Goal: Transaction & Acquisition: Book appointment/travel/reservation

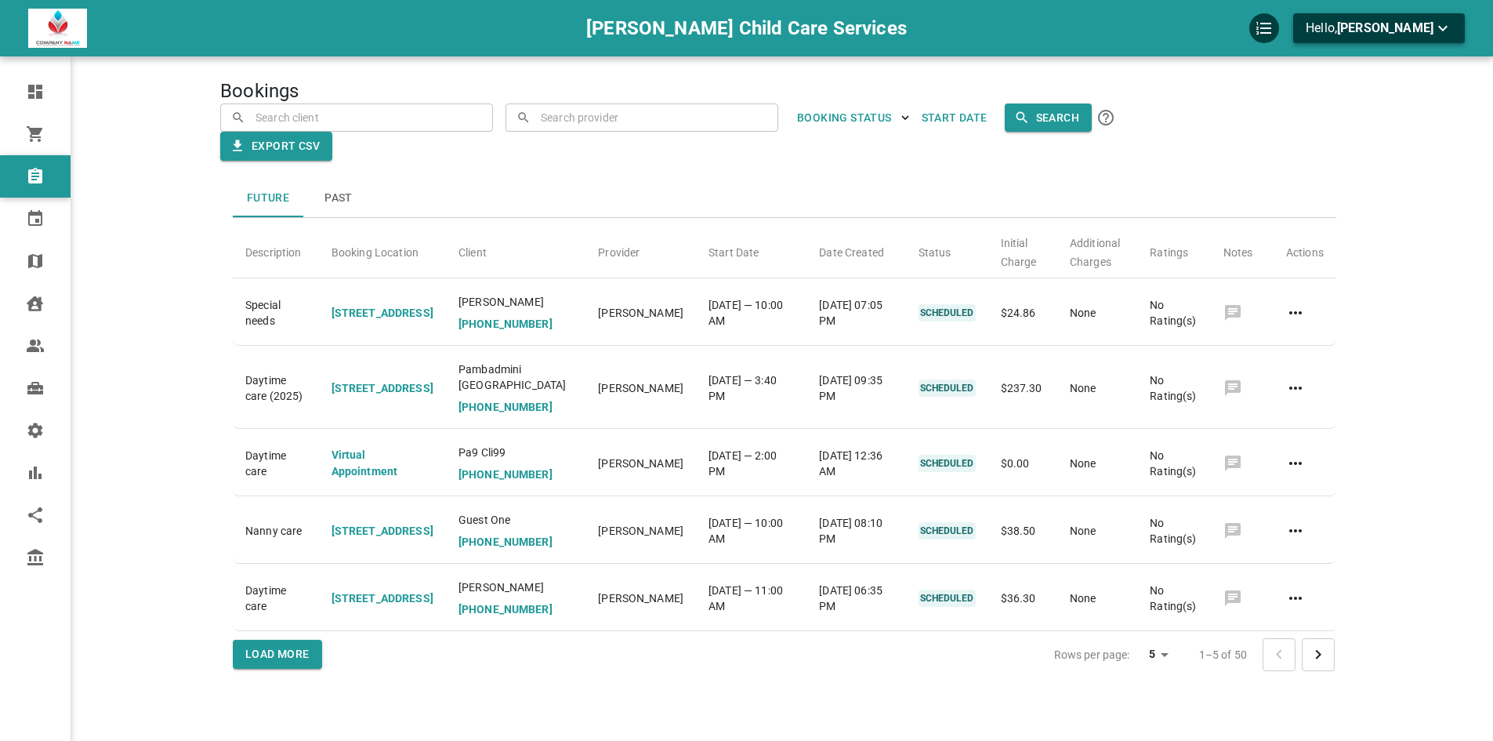
click at [1409, 27] on span "[PERSON_NAME]" at bounding box center [1385, 27] width 96 height 15
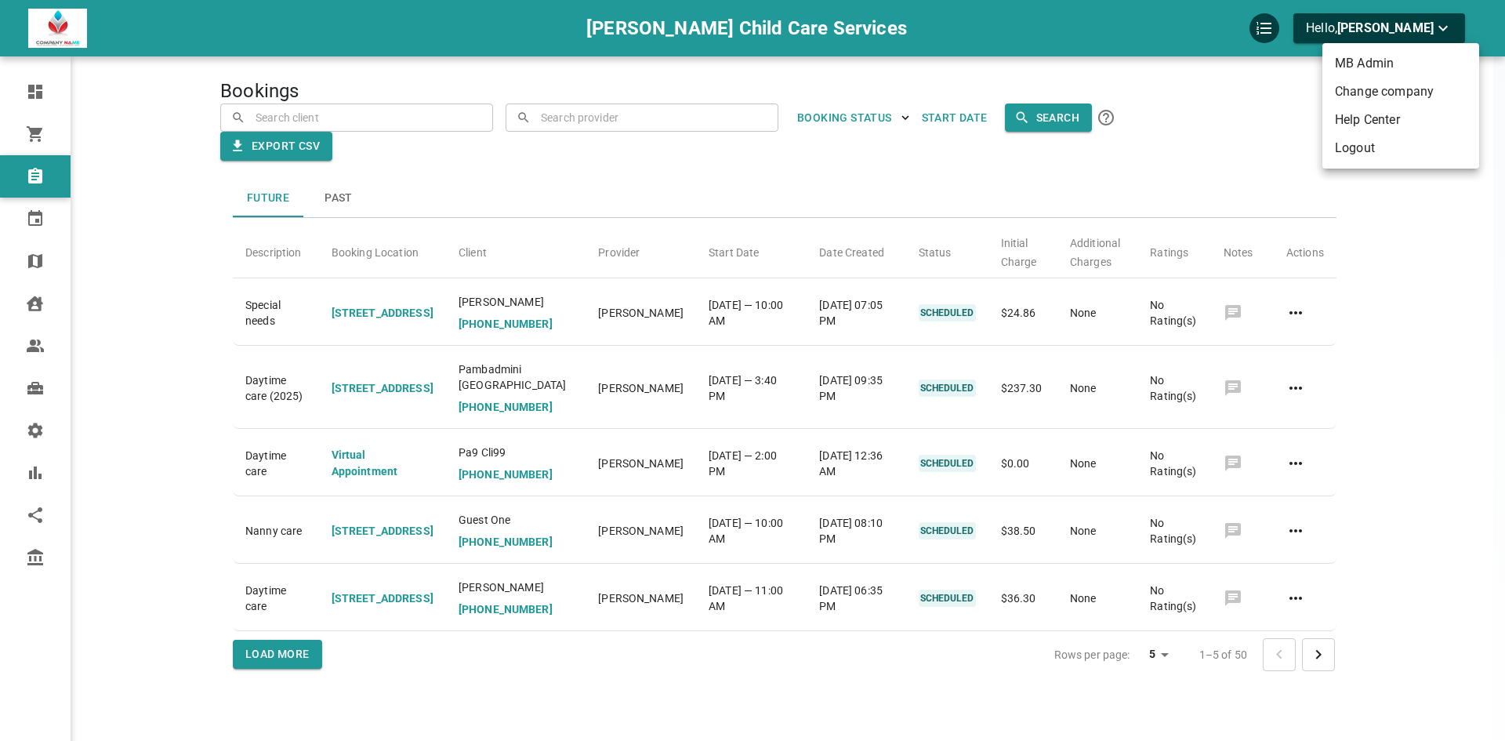
click at [1391, 96] on li "Change company" at bounding box center [1400, 92] width 157 height 28
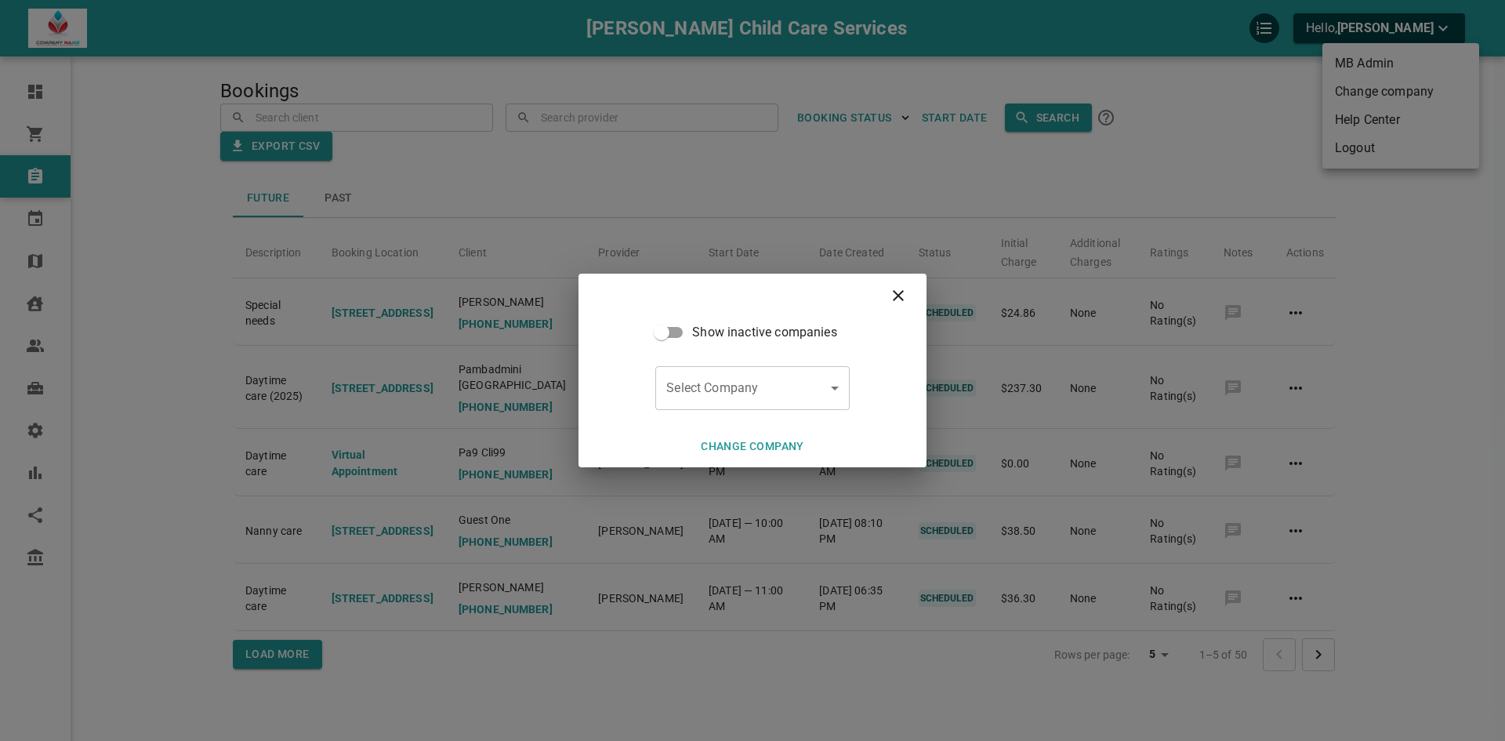
click at [782, 383] on body "[PERSON_NAME] Child Care Services Hello, [PERSON_NAME] Dashboard Orders Booking…" at bounding box center [752, 418] width 1505 height 837
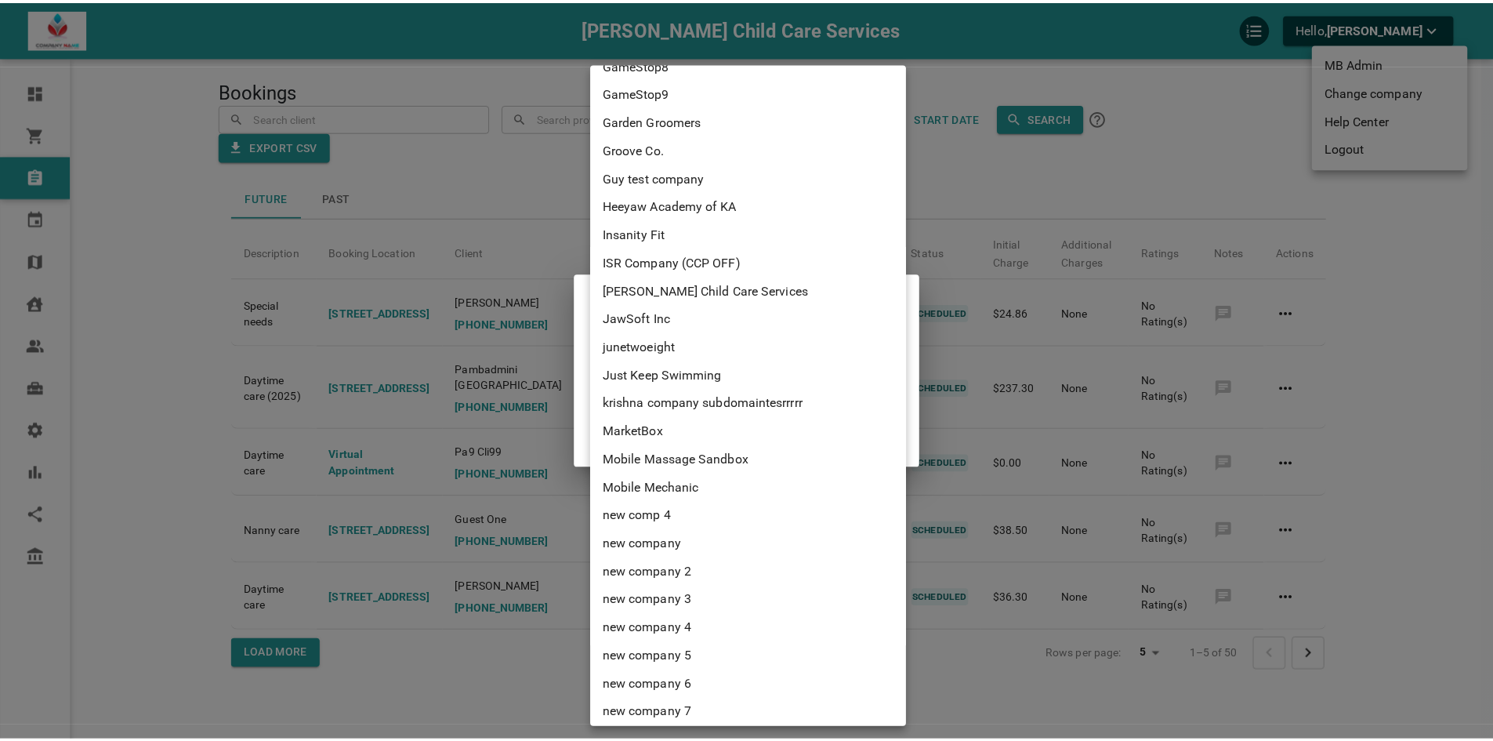
scroll to position [3486, 0]
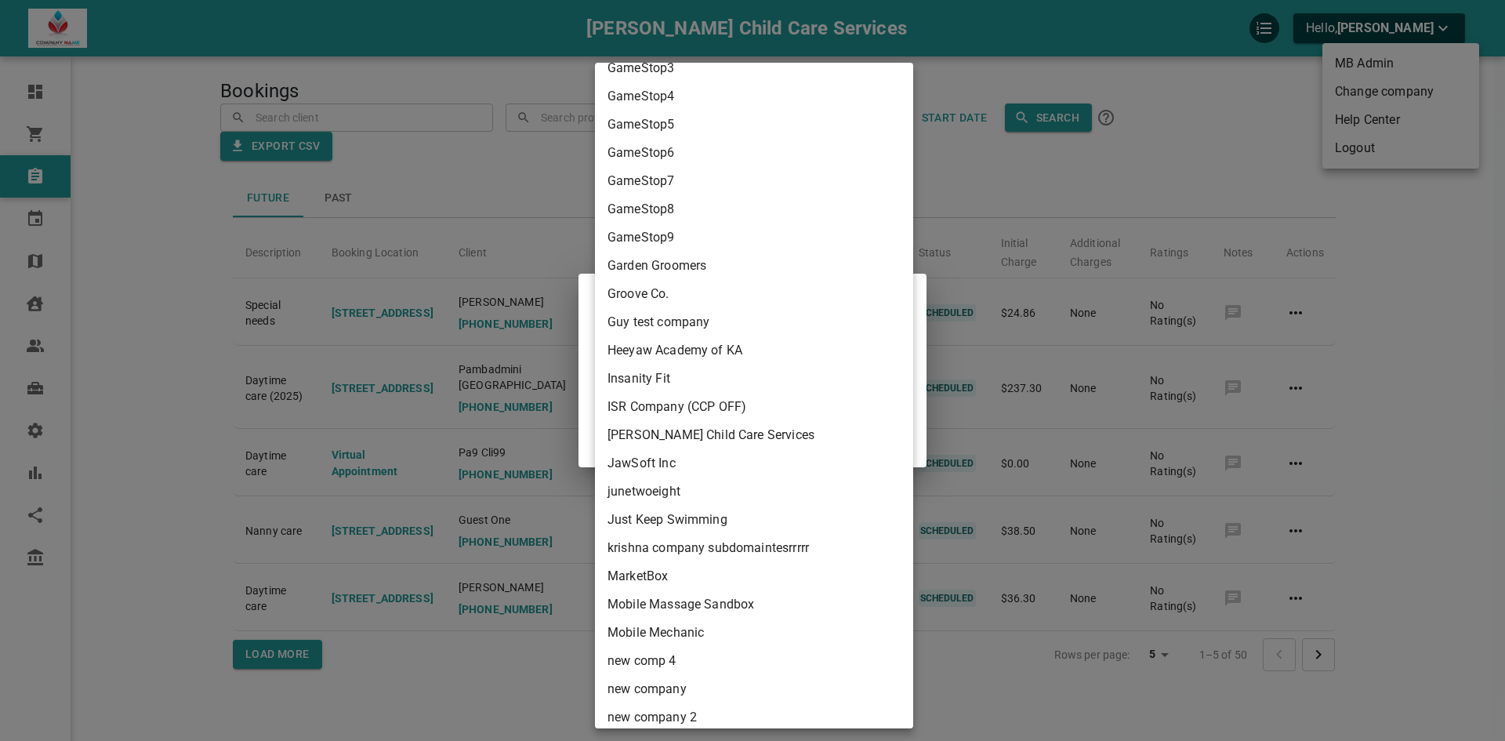
click at [731, 299] on li "Groove Co." at bounding box center [754, 294] width 318 height 28
type input "87d5b146-e678-4578-b351-1b697815ed61"
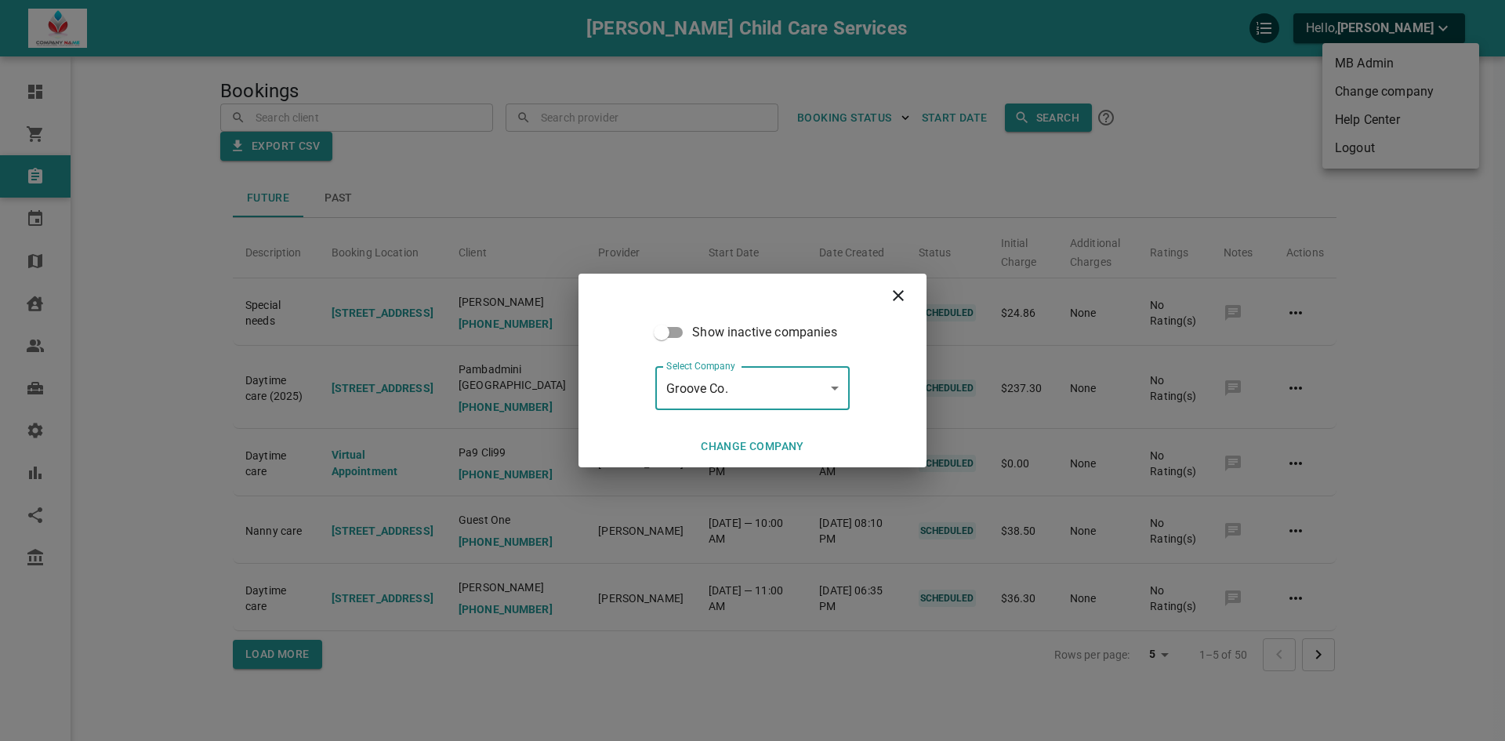
click at [762, 455] on button "Change company" at bounding box center [753, 446] width 116 height 29
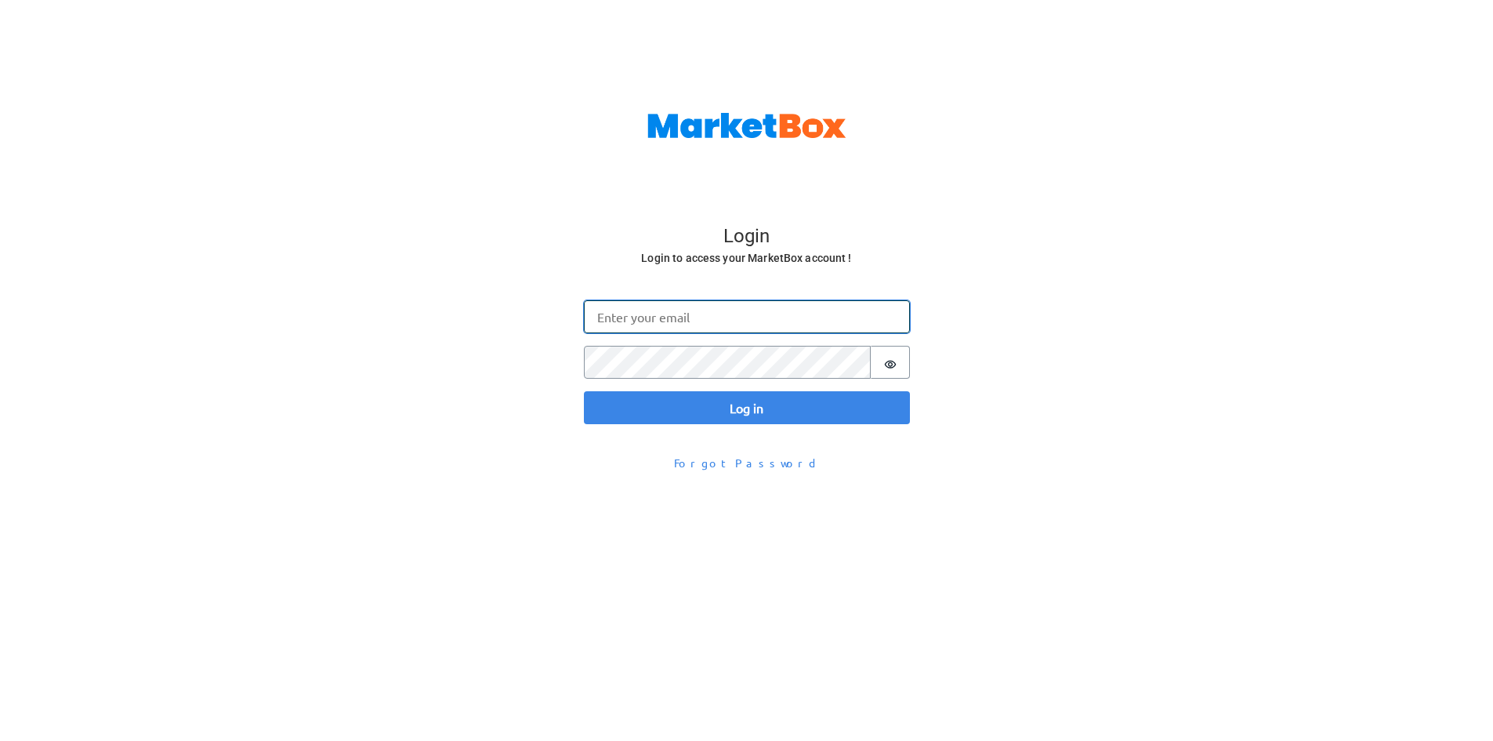
type input "[EMAIL_ADDRESS][DOMAIN_NAME]"
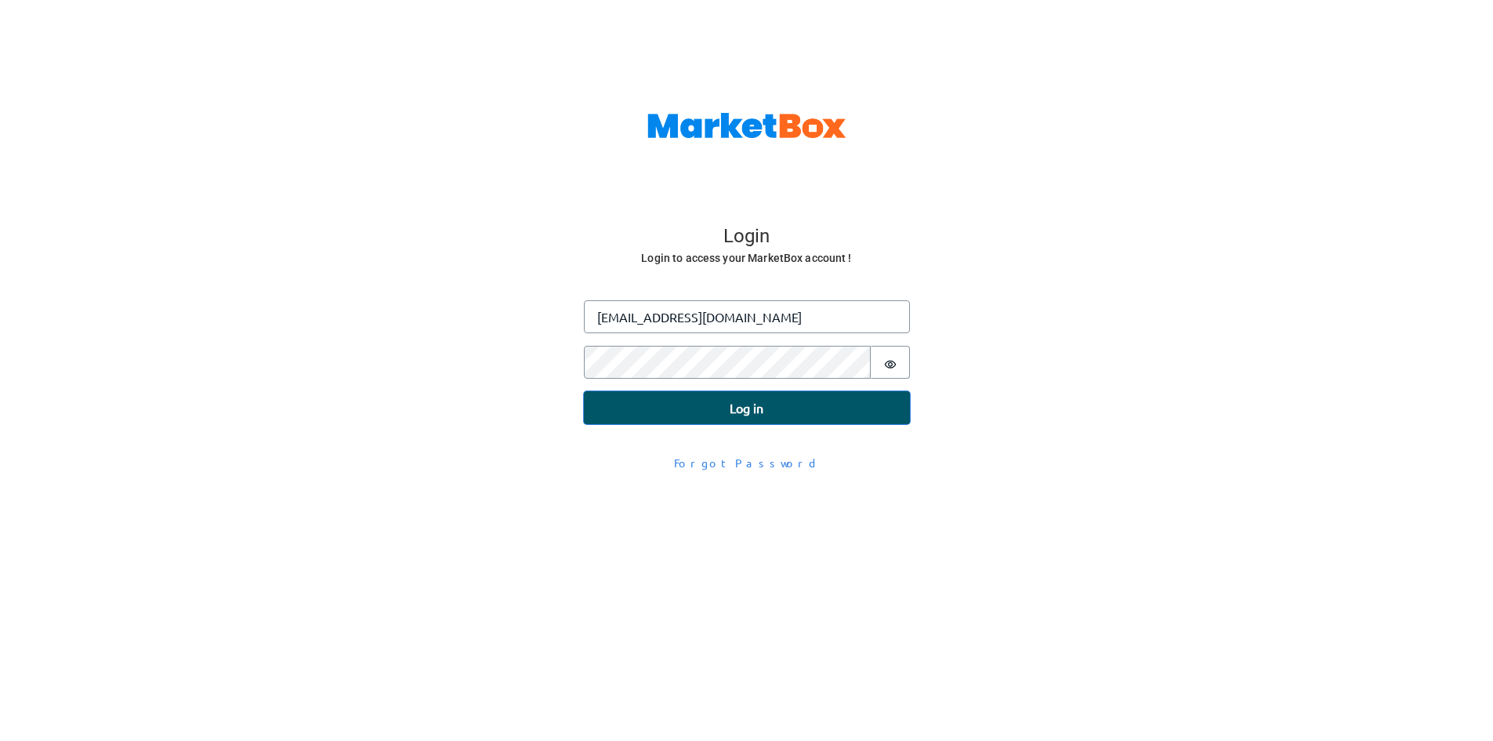
click at [722, 411] on button "Log in" at bounding box center [747, 407] width 326 height 33
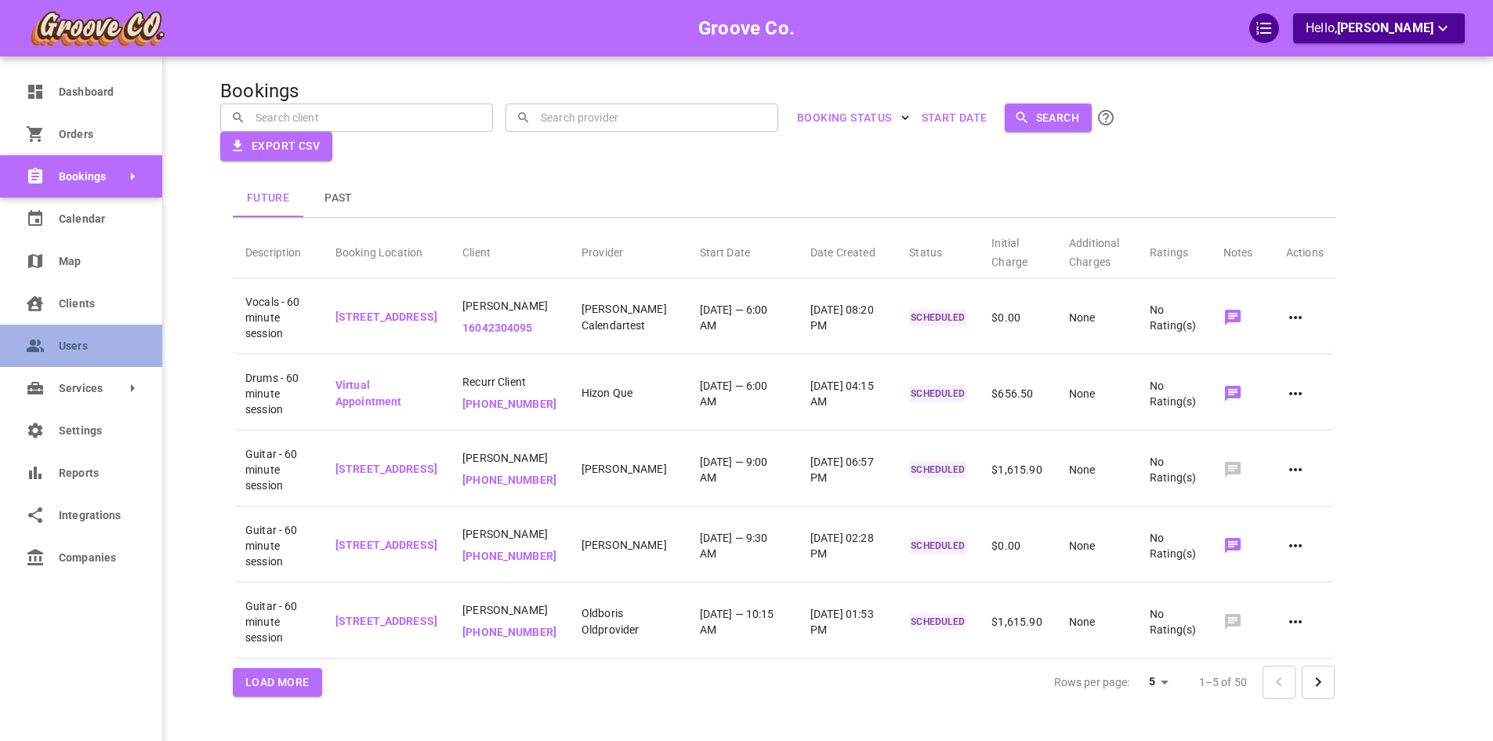
click at [46, 349] on link "Users" at bounding box center [81, 346] width 162 height 42
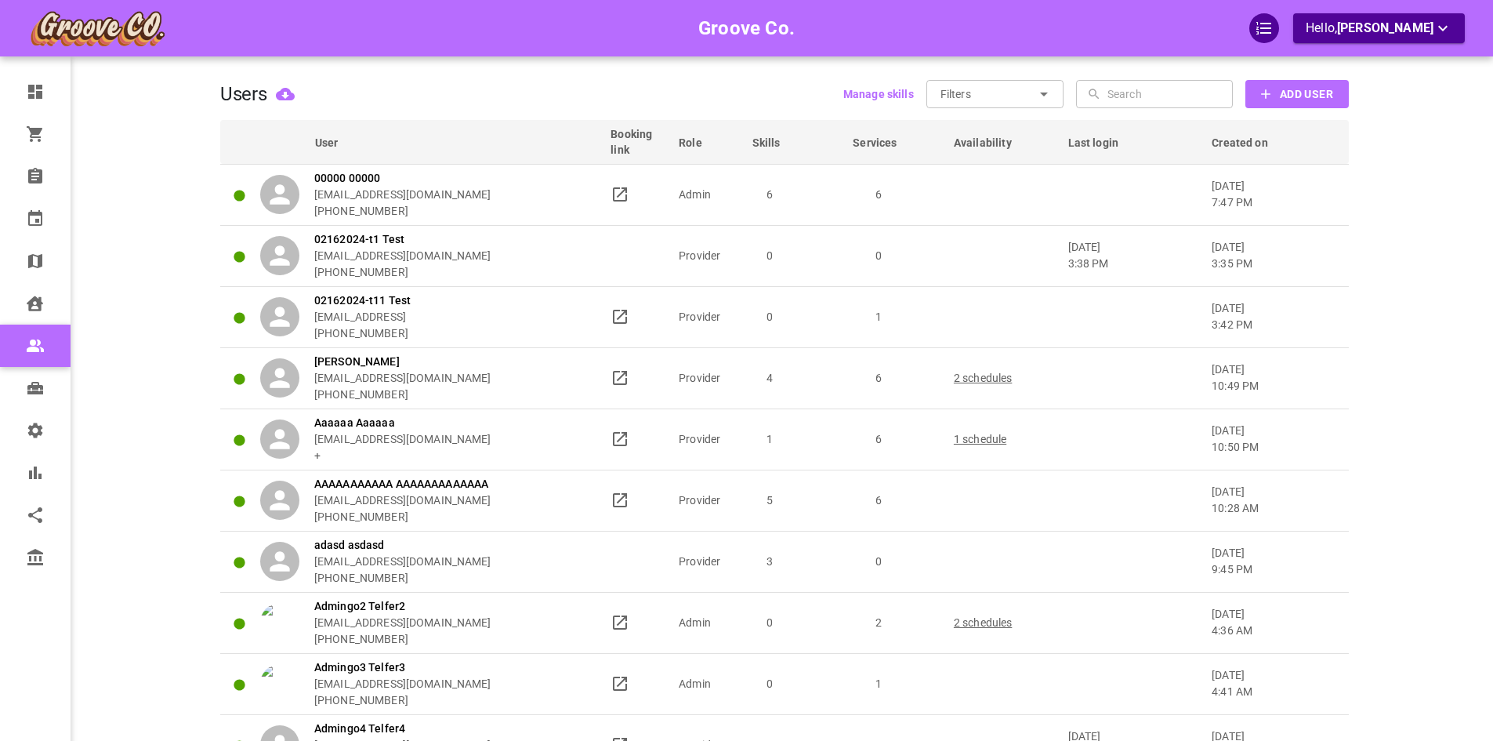
click at [1093, 100] on icon at bounding box center [1094, 94] width 14 height 14
click at [1110, 96] on input "text" at bounding box center [1169, 94] width 122 height 28
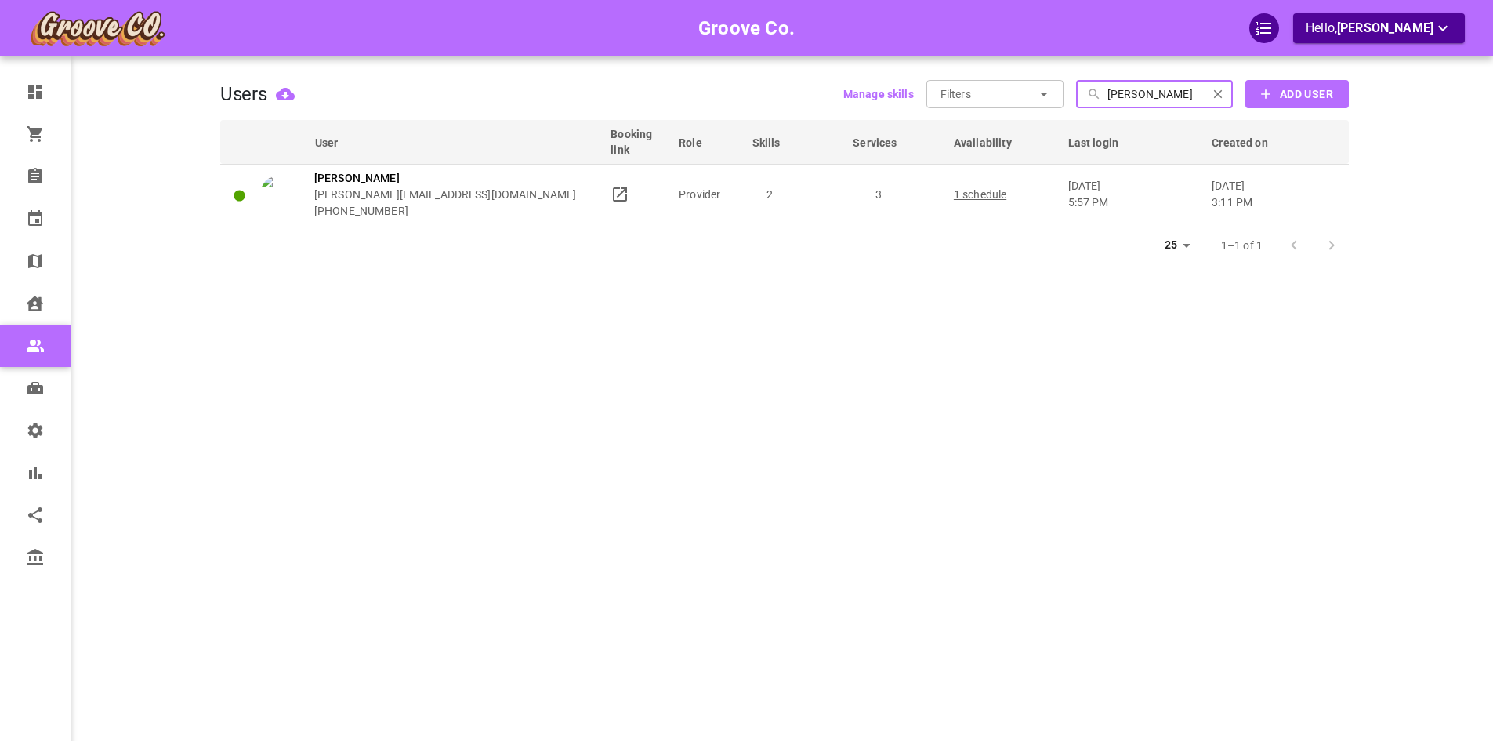
type input "[PERSON_NAME]"
click at [1088, 52] on div "Groove Co. Hello, [PERSON_NAME]" at bounding box center [746, 28] width 1493 height 56
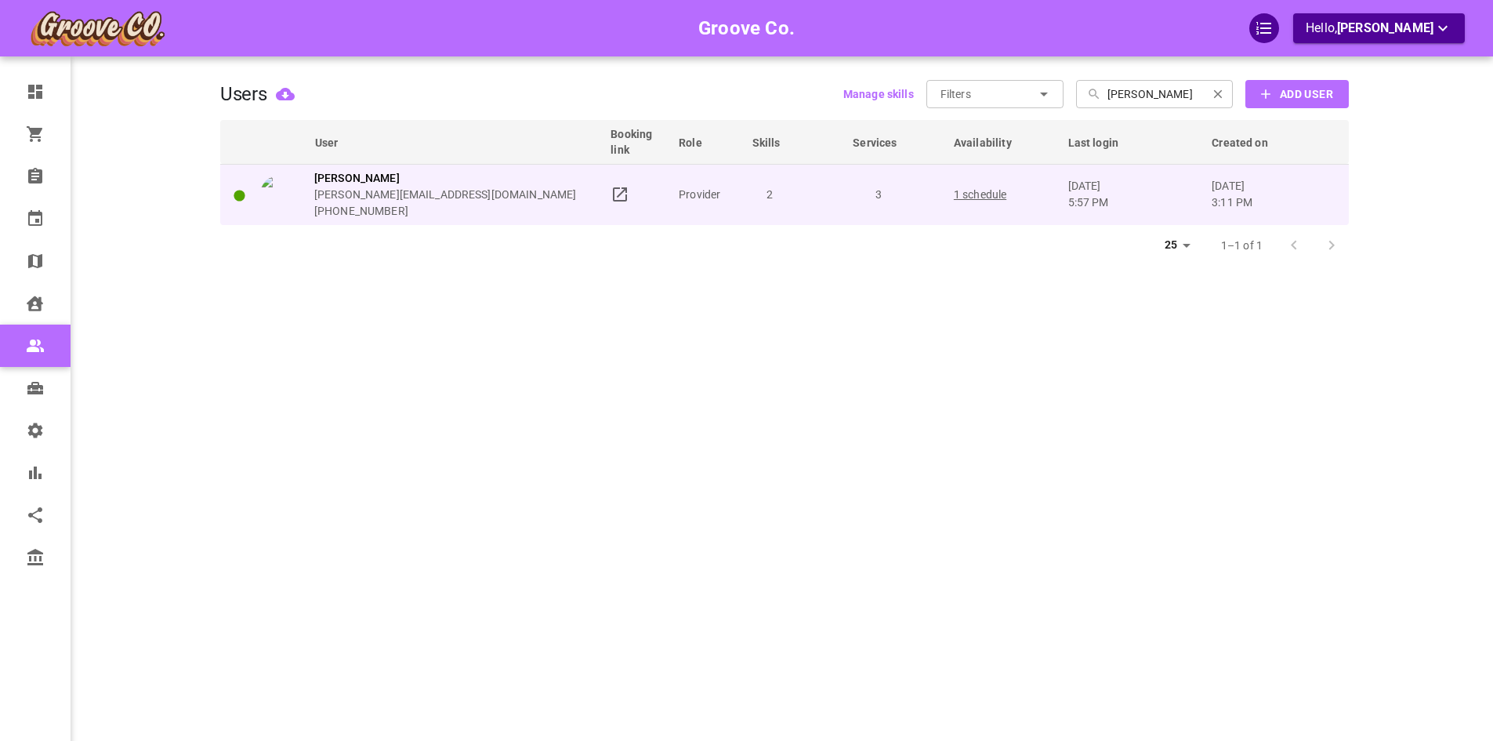
click at [539, 213] on div "[PERSON_NAME] [PERSON_NAME][EMAIL_ADDRESS][DOMAIN_NAME] [PHONE_NUMBER]" at bounding box center [428, 194] width 336 height 49
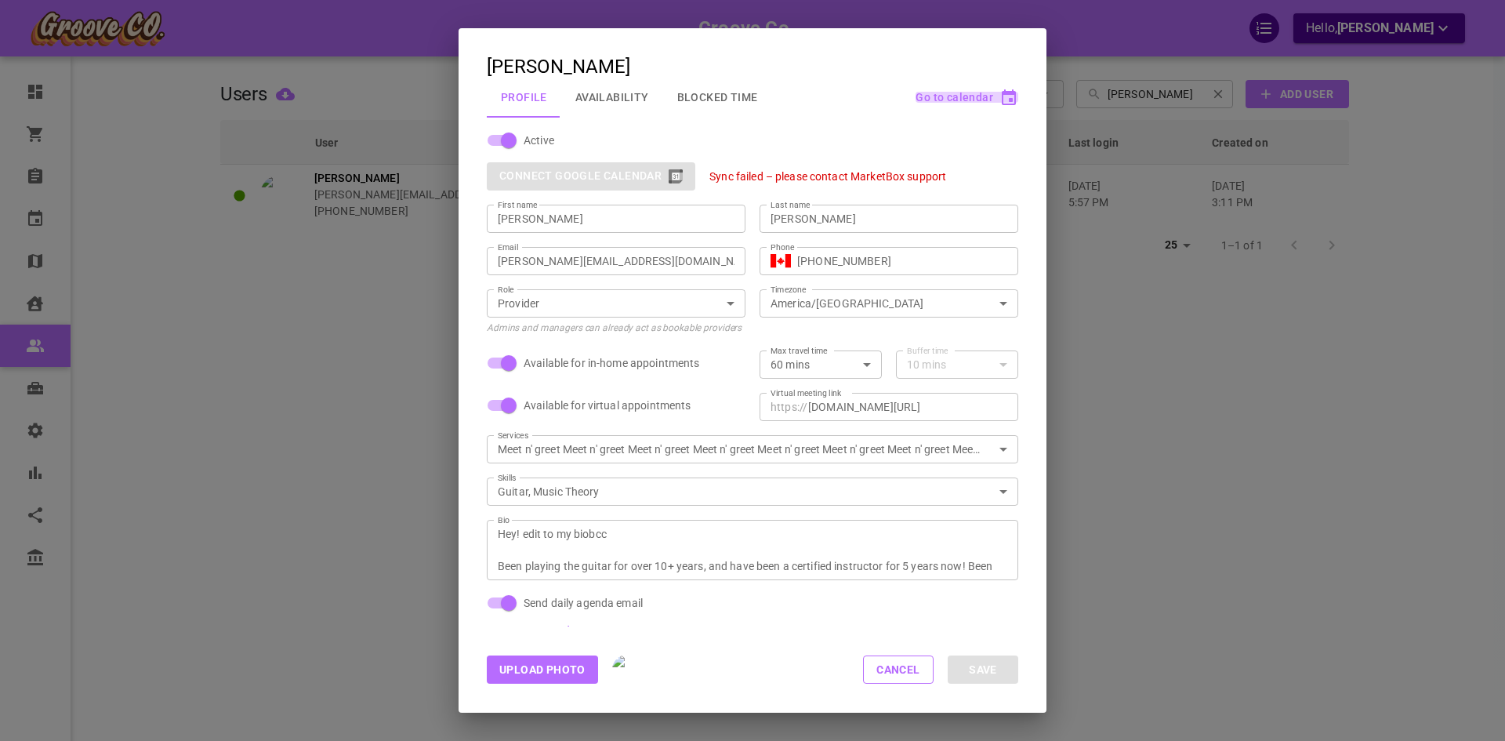
click at [989, 91] on span "Go to calendar" at bounding box center [955, 97] width 78 height 13
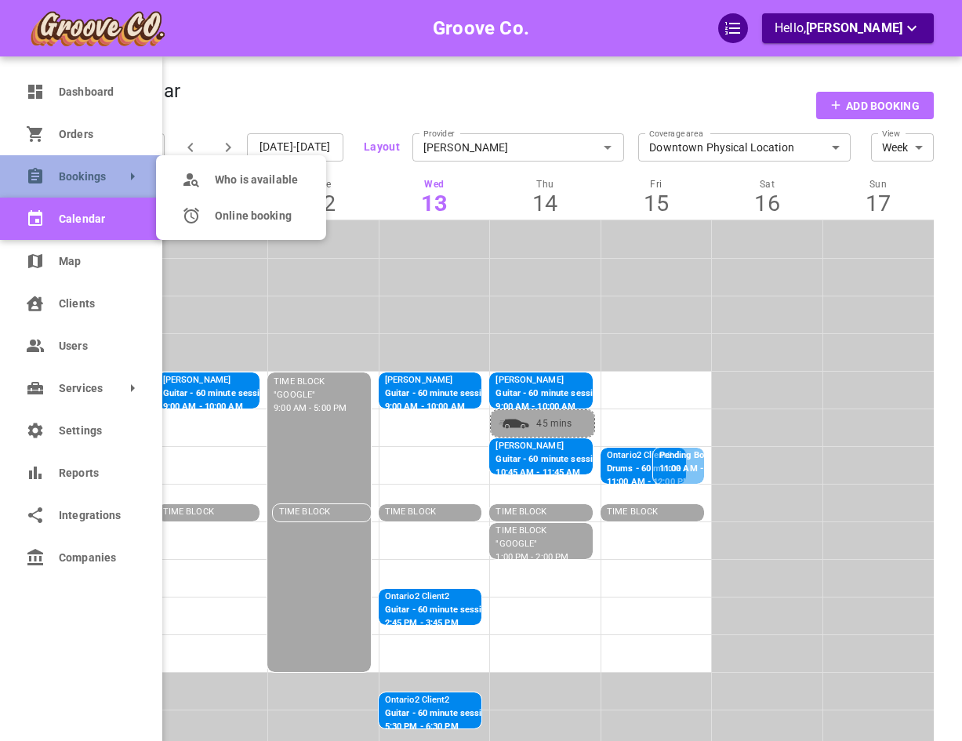
click at [128, 176] on icon at bounding box center [132, 176] width 19 height 19
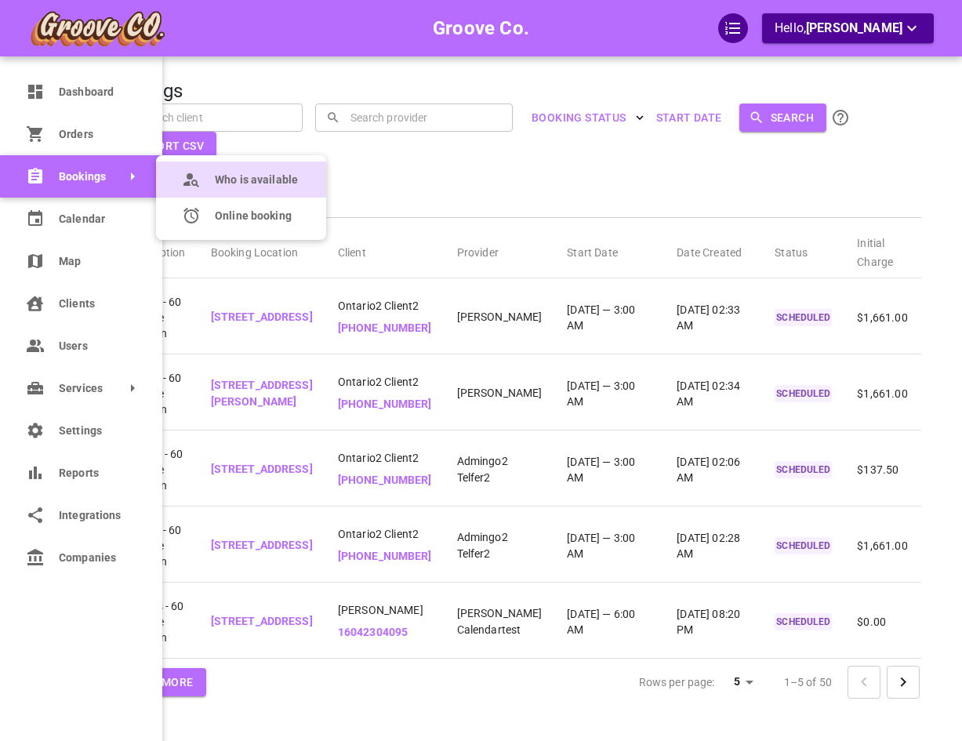
click at [186, 176] on icon at bounding box center [191, 179] width 19 height 19
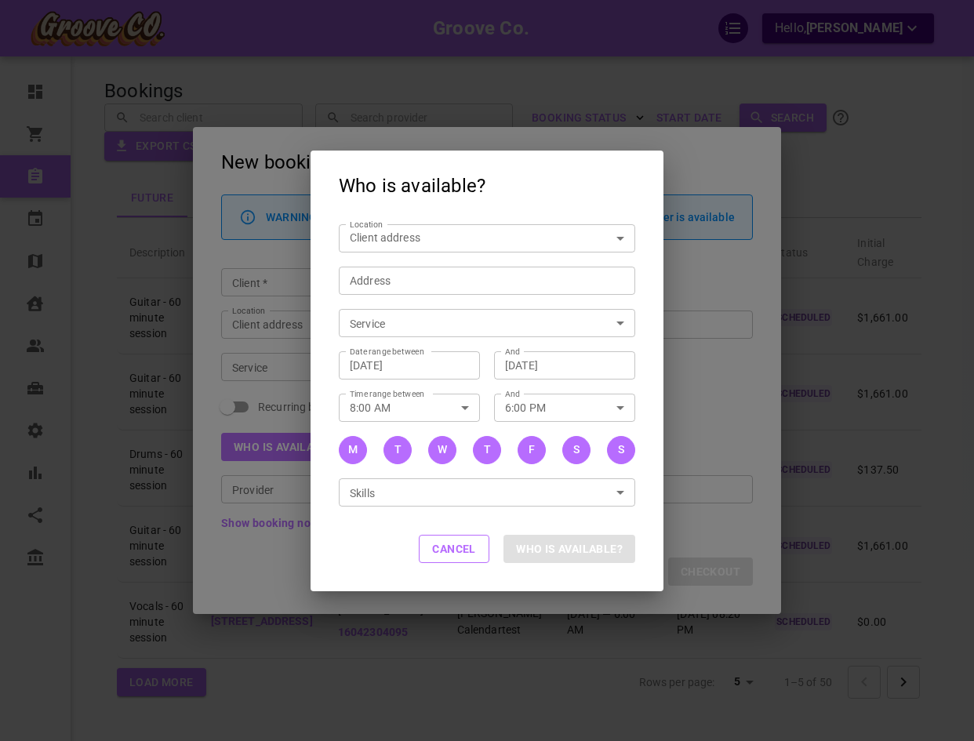
click at [463, 278] on input "Address Address" at bounding box center [479, 280] width 272 height 20
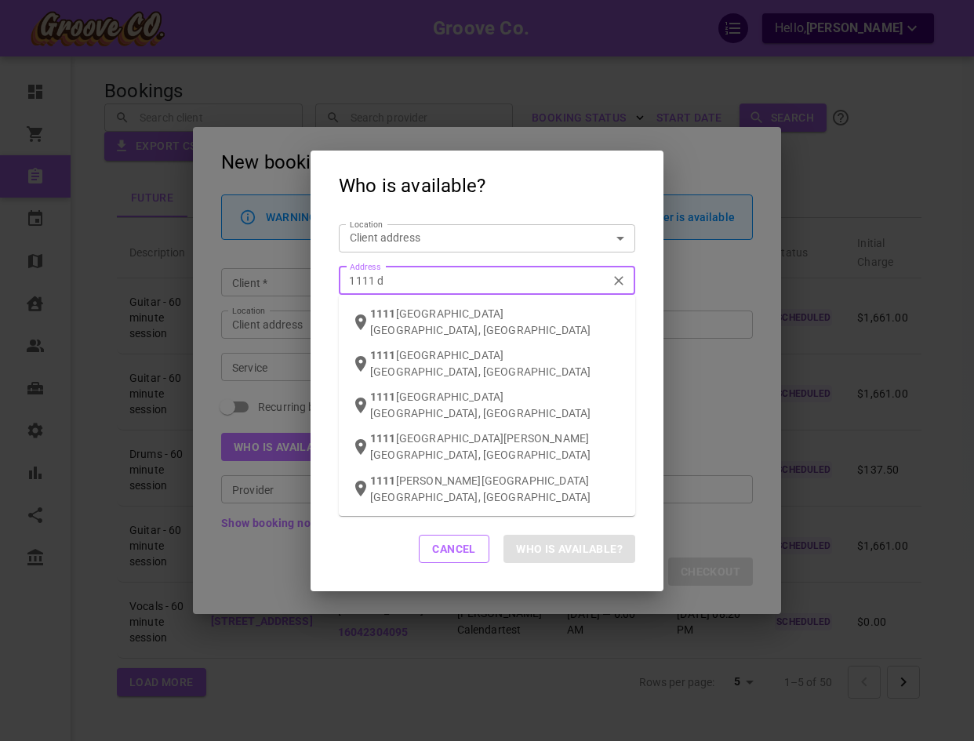
type input "1111 da"
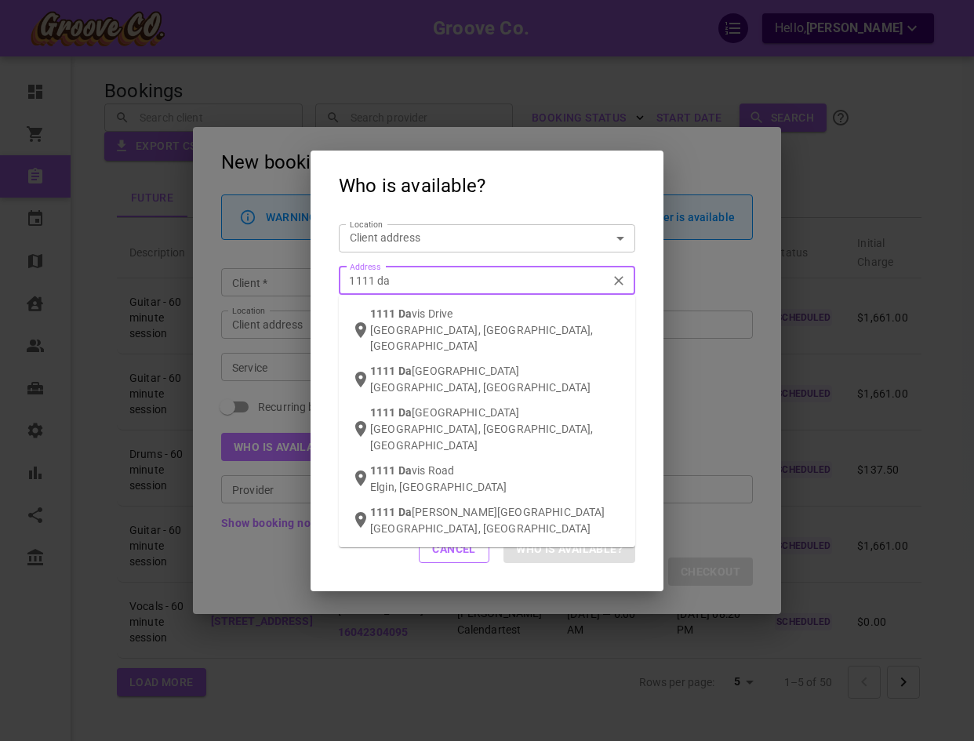
click at [460, 307] on div "[STREET_ADDRESS]" at bounding box center [496, 330] width 252 height 48
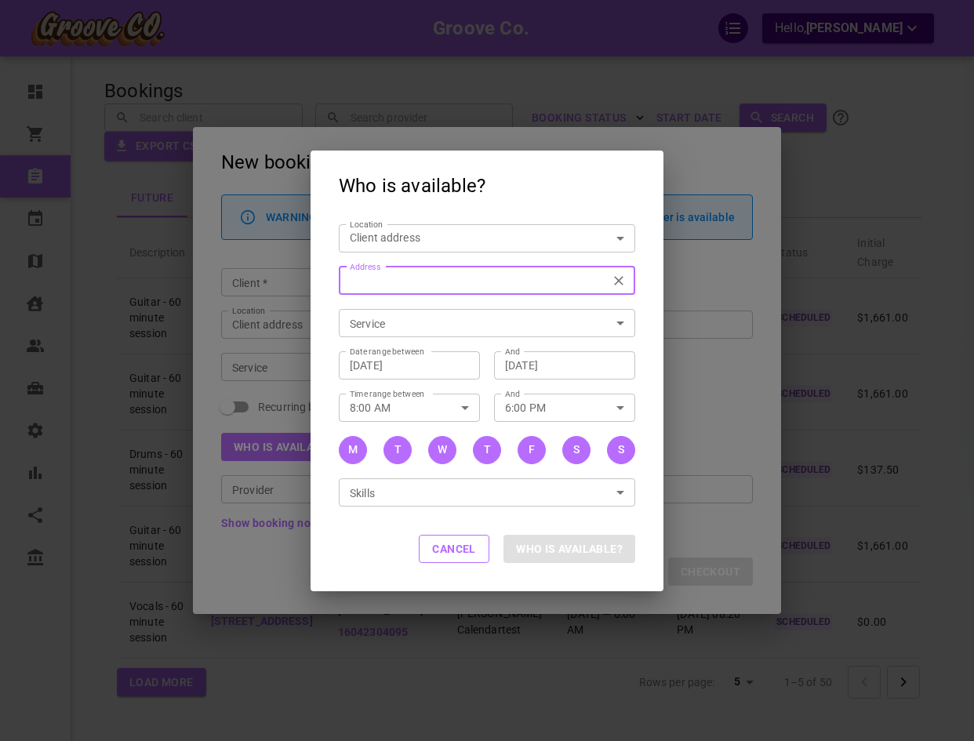
click at [427, 323] on body "Groove Co. Hello, [PERSON_NAME] Dashboard Orders Bookings Calendar Map Clients …" at bounding box center [487, 418] width 974 height 837
type input "[STREET_ADDRESS][PERSON_NAME]"
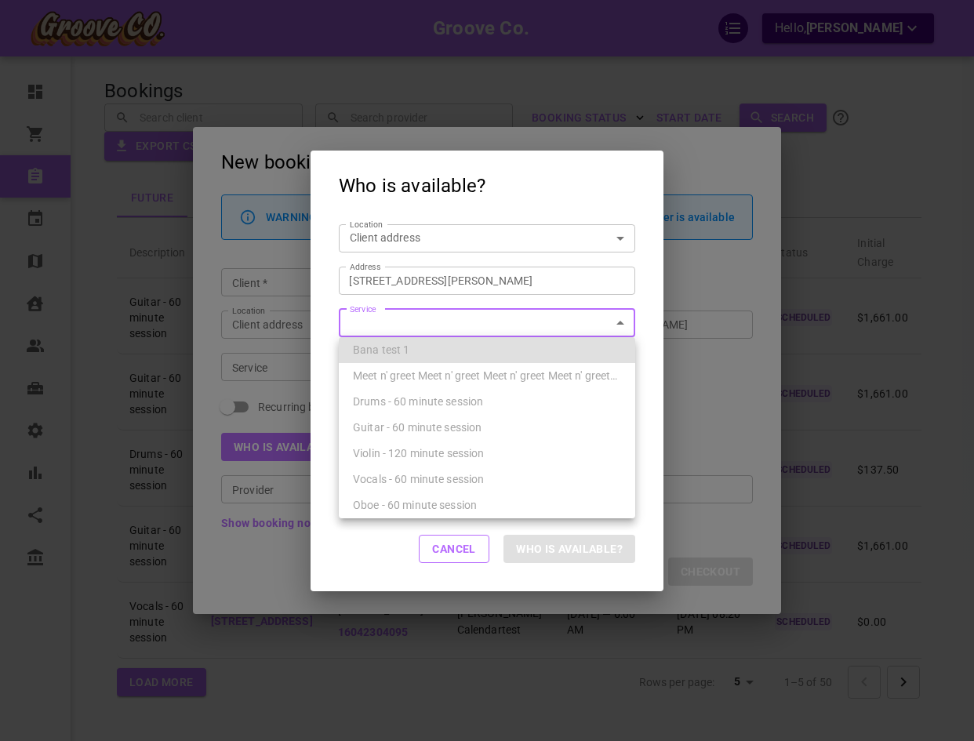
click at [417, 437] on div "Guitar - 60 minute session" at bounding box center [487, 428] width 268 height 26
type input "Guitar - 60 minute session"
type input "6c73a1f1-b0b5-4cf4-b67a-b720ca254ffe"
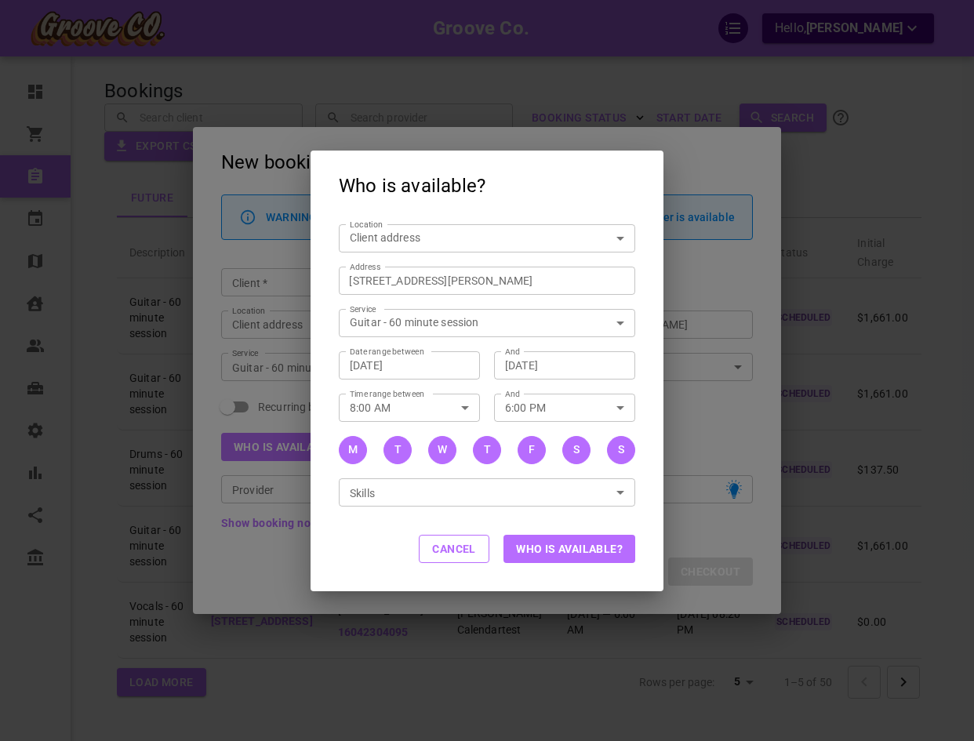
drag, startPoint x: 572, startPoint y: 524, endPoint x: 575, endPoint y: 535, distance: 10.5
click at [573, 526] on div "Cancel Who is available?" at bounding box center [486, 549] width 353 height 83
click at [578, 542] on button "Who is available?" at bounding box center [569, 549] width 132 height 28
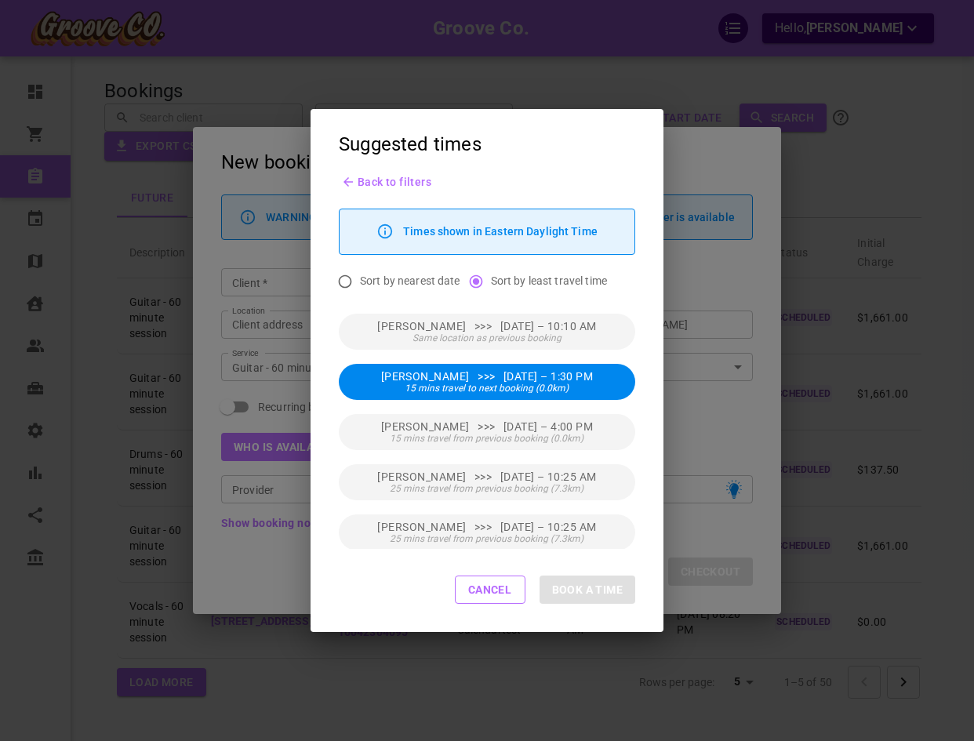
click at [550, 374] on span "[PERSON_NAME] >>> [DATE] – 1:30 PM" at bounding box center [487, 376] width 212 height 11
click at [585, 580] on button "Book [PERSON_NAME]" at bounding box center [561, 589] width 147 height 28
type input "[PERSON_NAME]"
type input "[DATE] 5:30 PM"
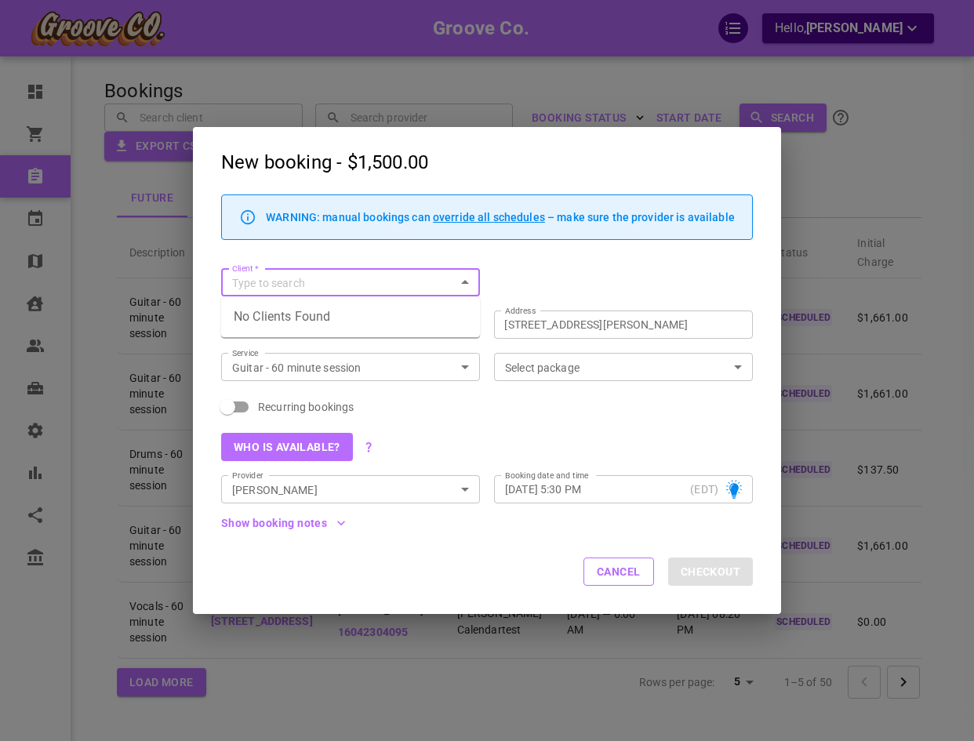
click at [351, 275] on input "Client   *" at bounding box center [337, 283] width 223 height 20
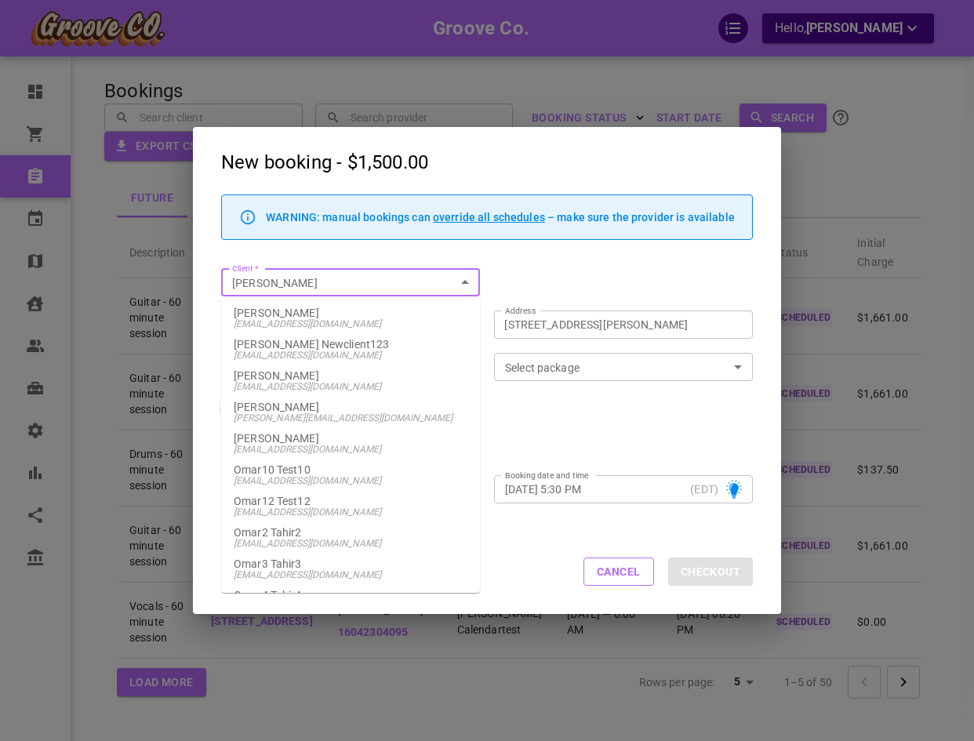
click at [346, 319] on span "[EMAIL_ADDRESS][DOMAIN_NAME]" at bounding box center [351, 323] width 234 height 11
type input "[PERSON_NAME]"
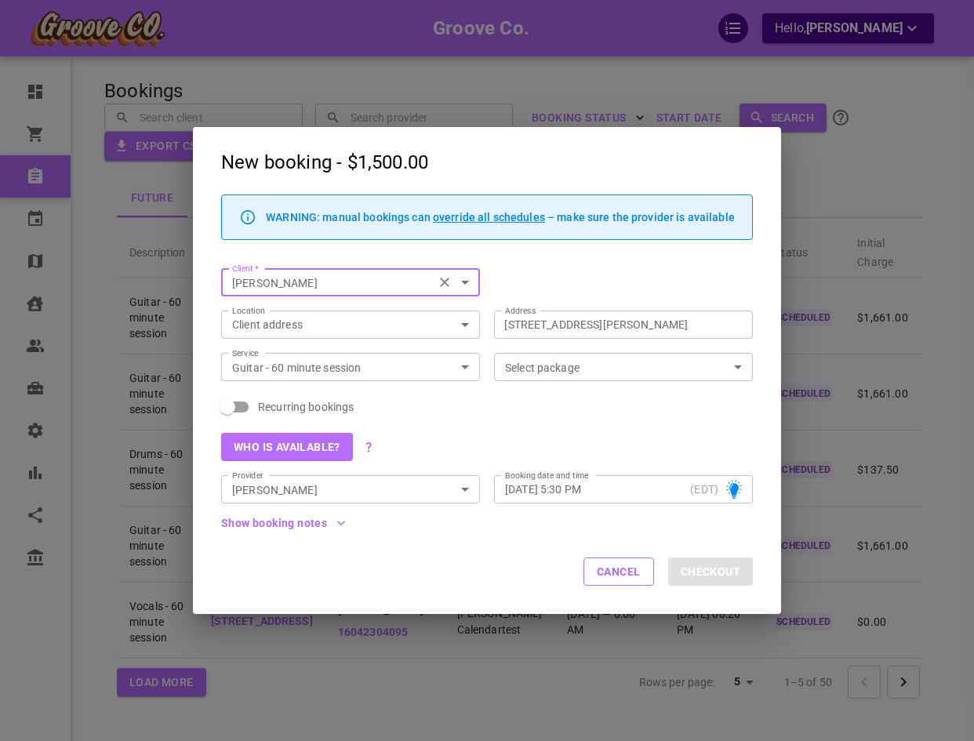
type input "[STREET_ADDRESS][PERSON_NAME]"
type input "[PERSON_NAME]"
click at [702, 574] on button "Checkout" at bounding box center [710, 571] width 85 height 28
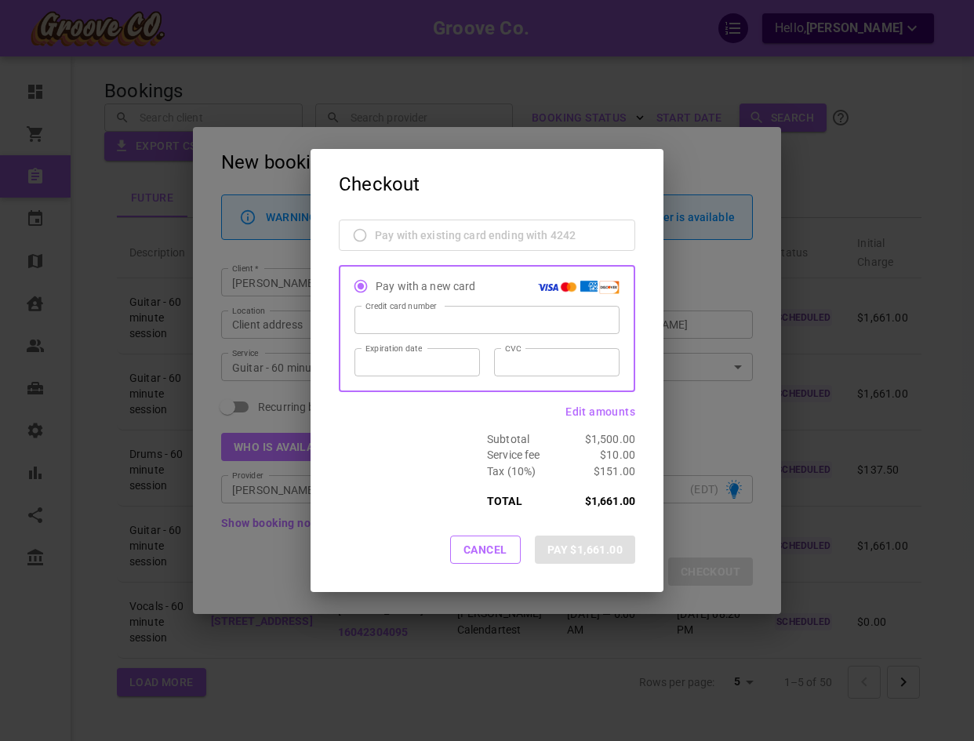
click at [447, 327] on div at bounding box center [486, 327] width 243 height 28
click at [464, 372] on div at bounding box center [416, 369] width 103 height 28
click at [612, 546] on button "Pay $1,661.00" at bounding box center [585, 549] width 100 height 28
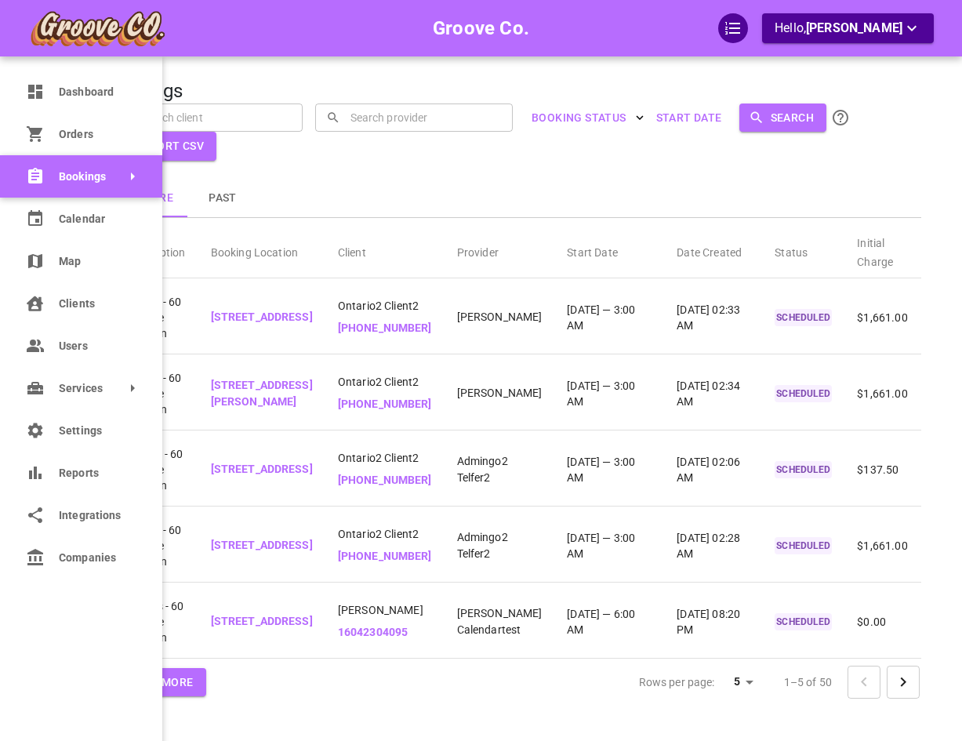
click at [133, 172] on icon at bounding box center [132, 176] width 19 height 19
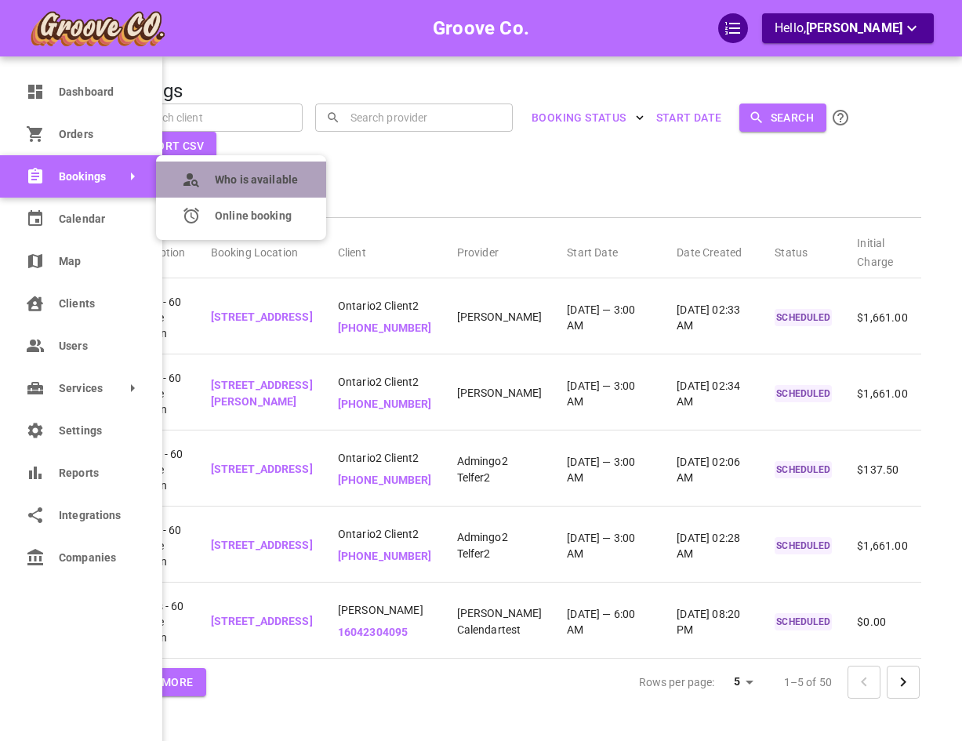
click at [242, 187] on span "Who is available" at bounding box center [256, 180] width 83 height 16
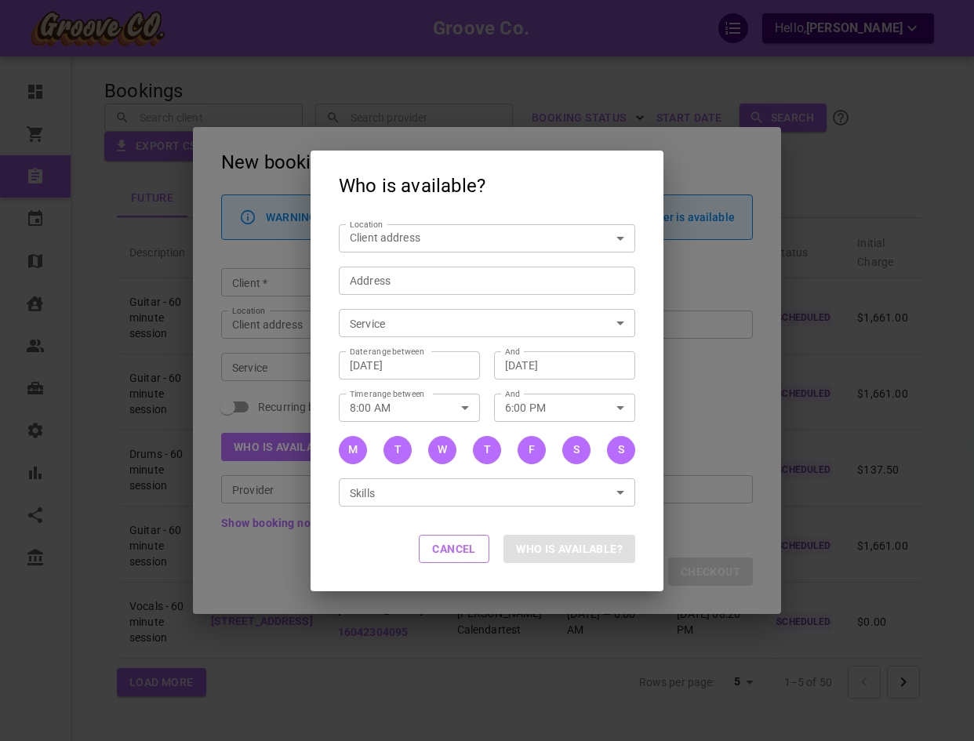
click at [301, 278] on div "Who is available? Location Client address customerLocation Location Address Add…" at bounding box center [487, 370] width 974 height 741
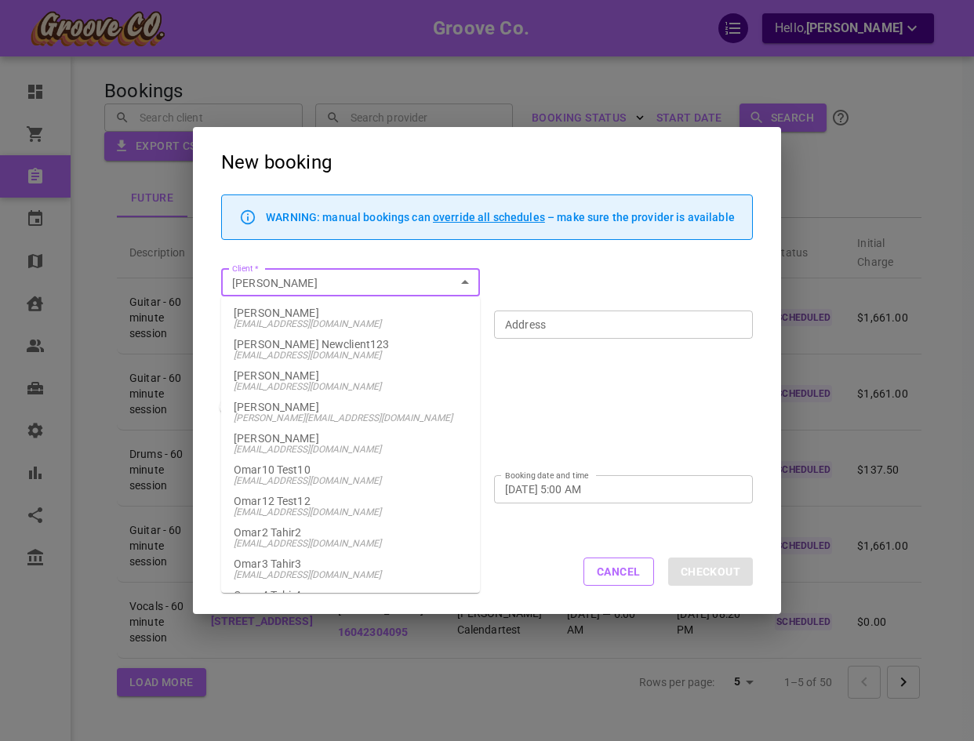
click at [285, 314] on p "[PERSON_NAME]" at bounding box center [351, 312] width 234 height 11
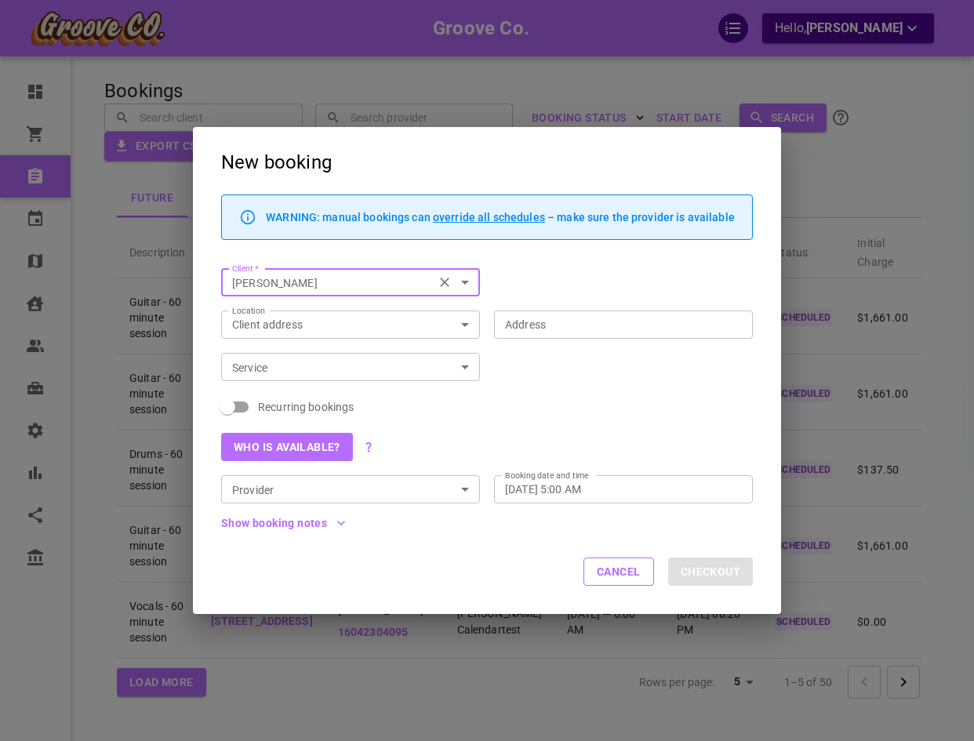
type input "[PERSON_NAME]"
type input "[STREET_ADDRESS][PERSON_NAME]"
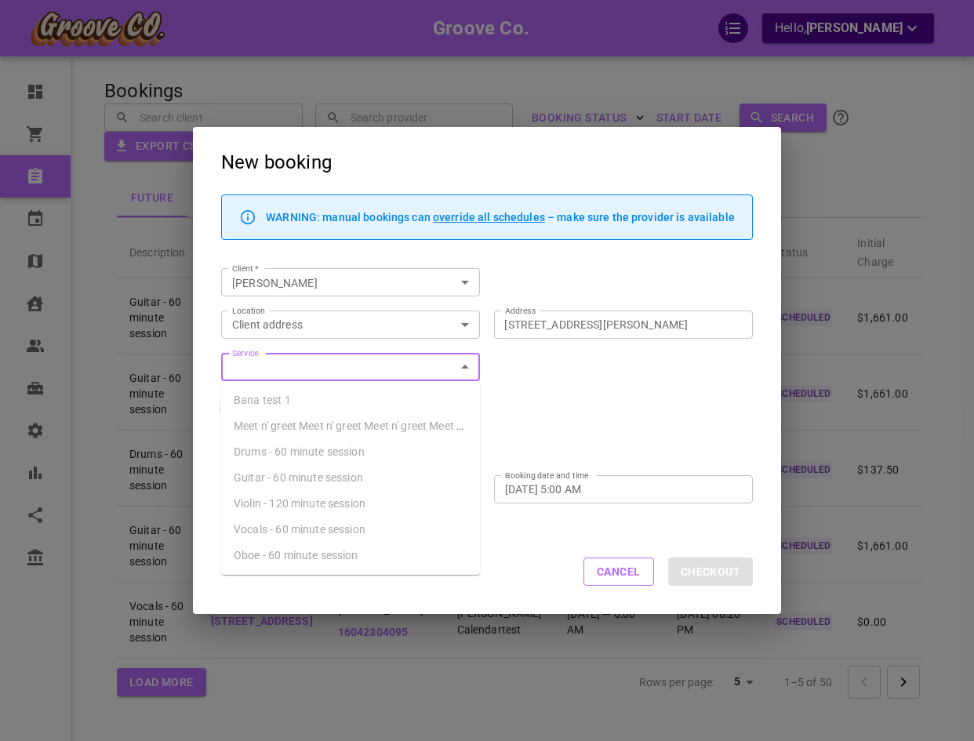
click at [287, 360] on input "Service" at bounding box center [337, 367] width 223 height 20
click at [295, 482] on span "Guitar - 60 minute session" at bounding box center [298, 477] width 129 height 13
type input "Guitar - 60 minute session"
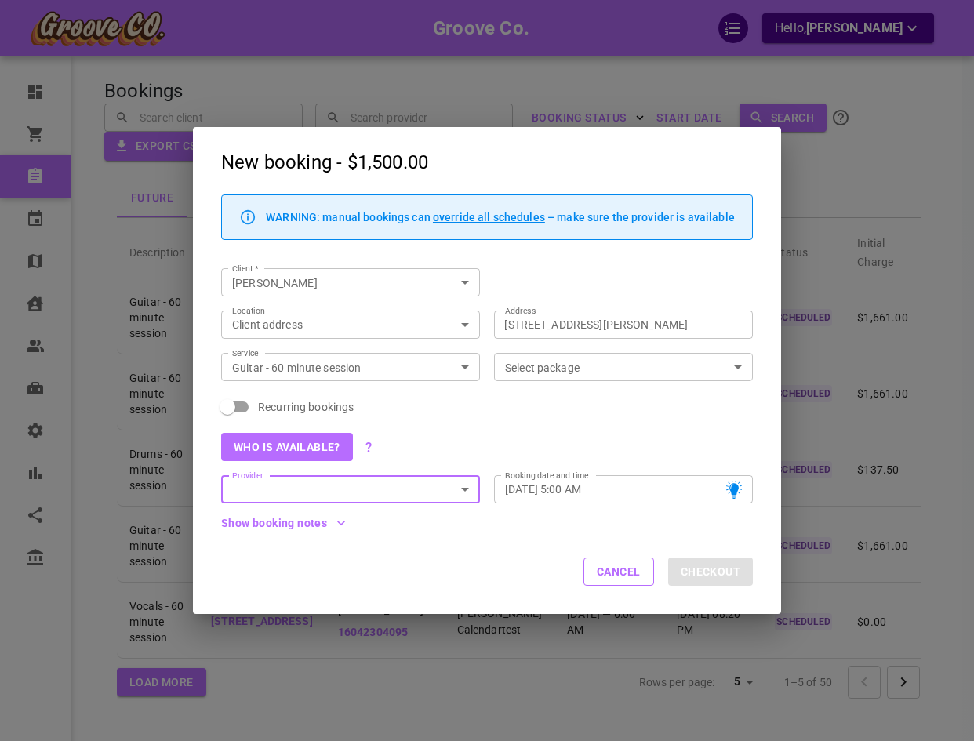
click at [667, 462] on div "Booking date and time [DATE] 5:00 AM Booking date and time" at bounding box center [616, 482] width 273 height 42
click at [377, 491] on input "Provider" at bounding box center [337, 490] width 223 height 20
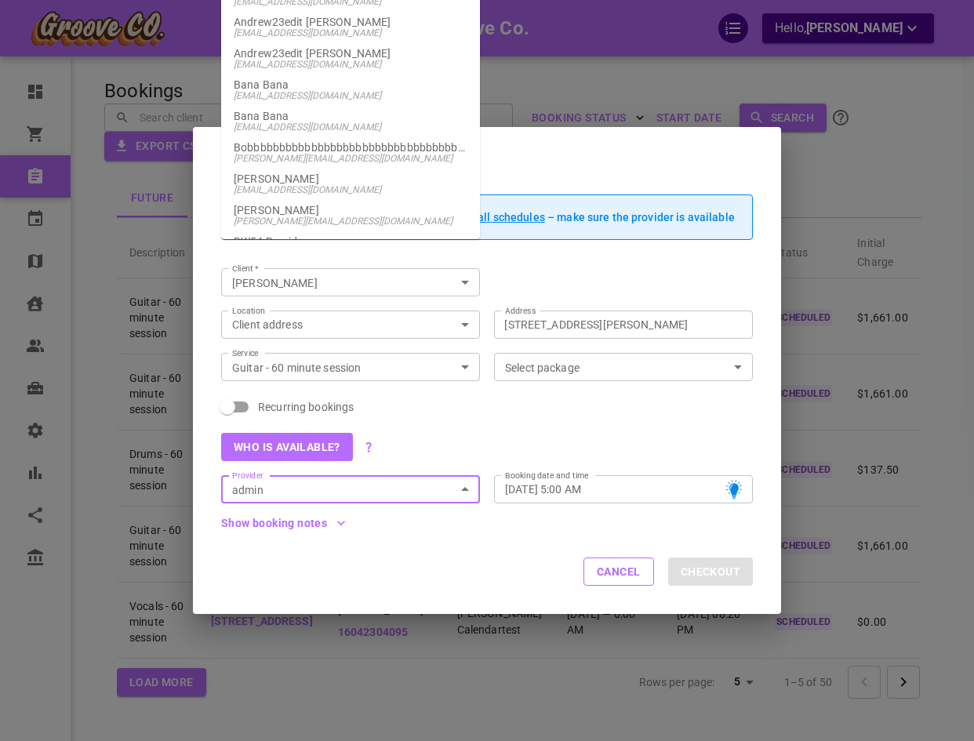
type input "Admingo2 Telfer2"
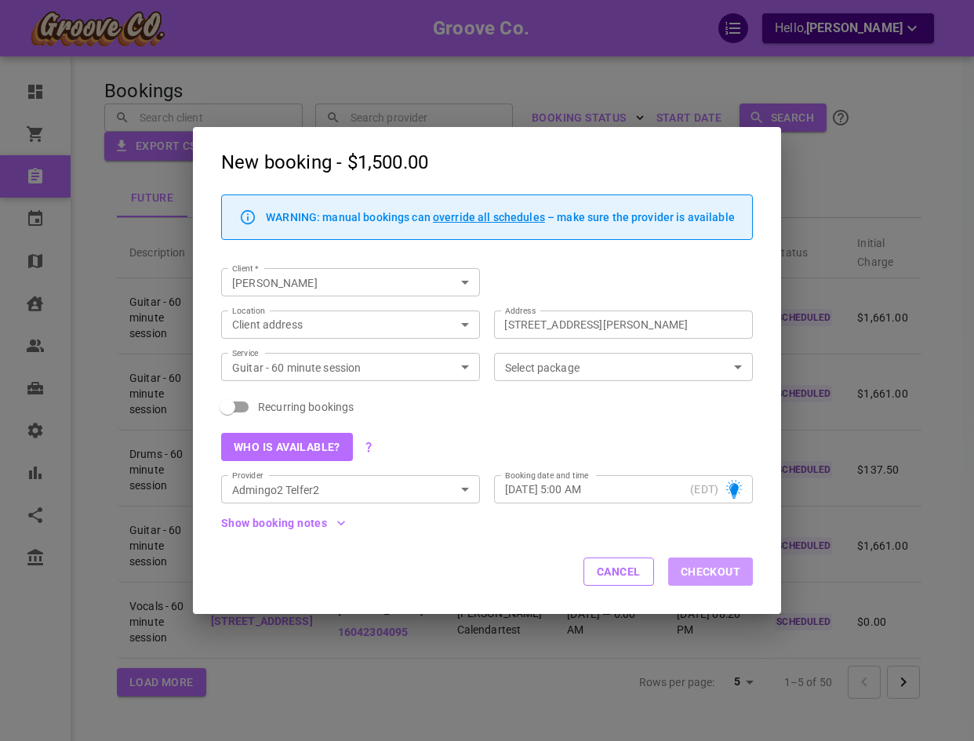
click at [727, 571] on button "Checkout" at bounding box center [710, 571] width 85 height 28
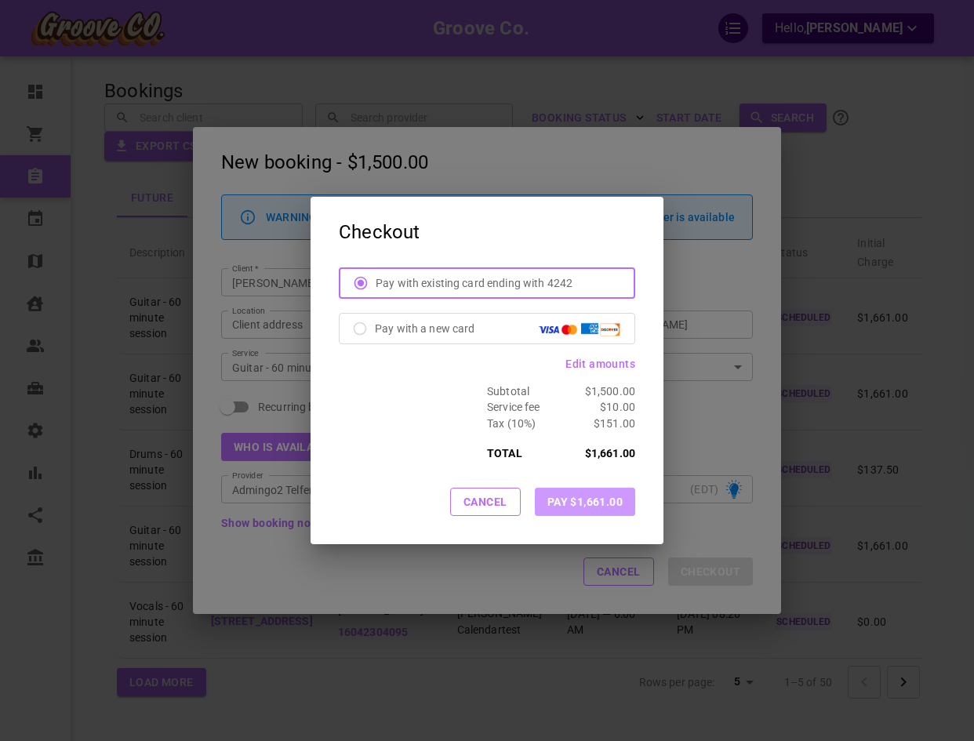
click at [600, 503] on button "Pay $1,661.00" at bounding box center [585, 502] width 100 height 28
